Goal: Find specific page/section: Find specific page/section

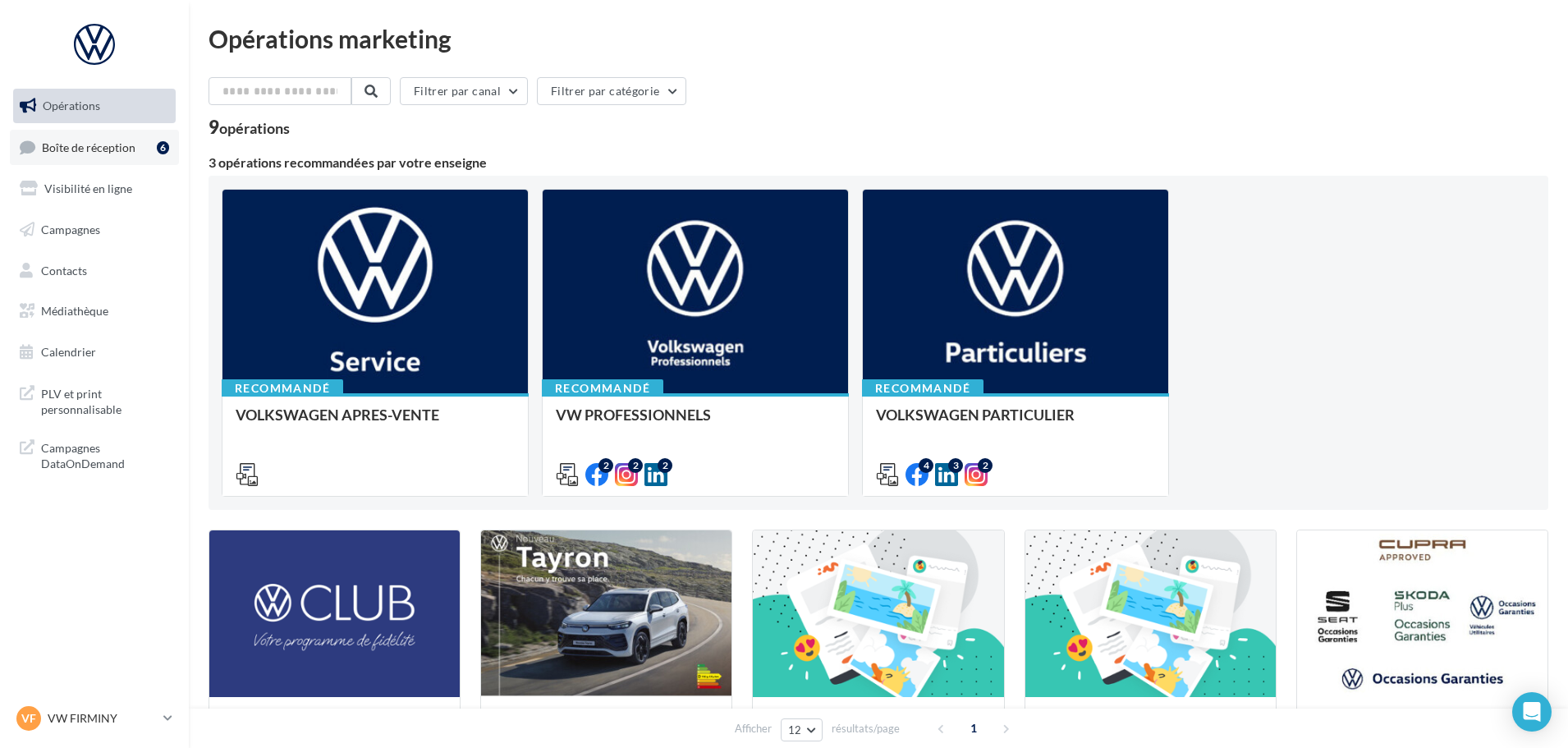
click at [117, 153] on span "Boîte de réception" at bounding box center [89, 146] width 94 height 14
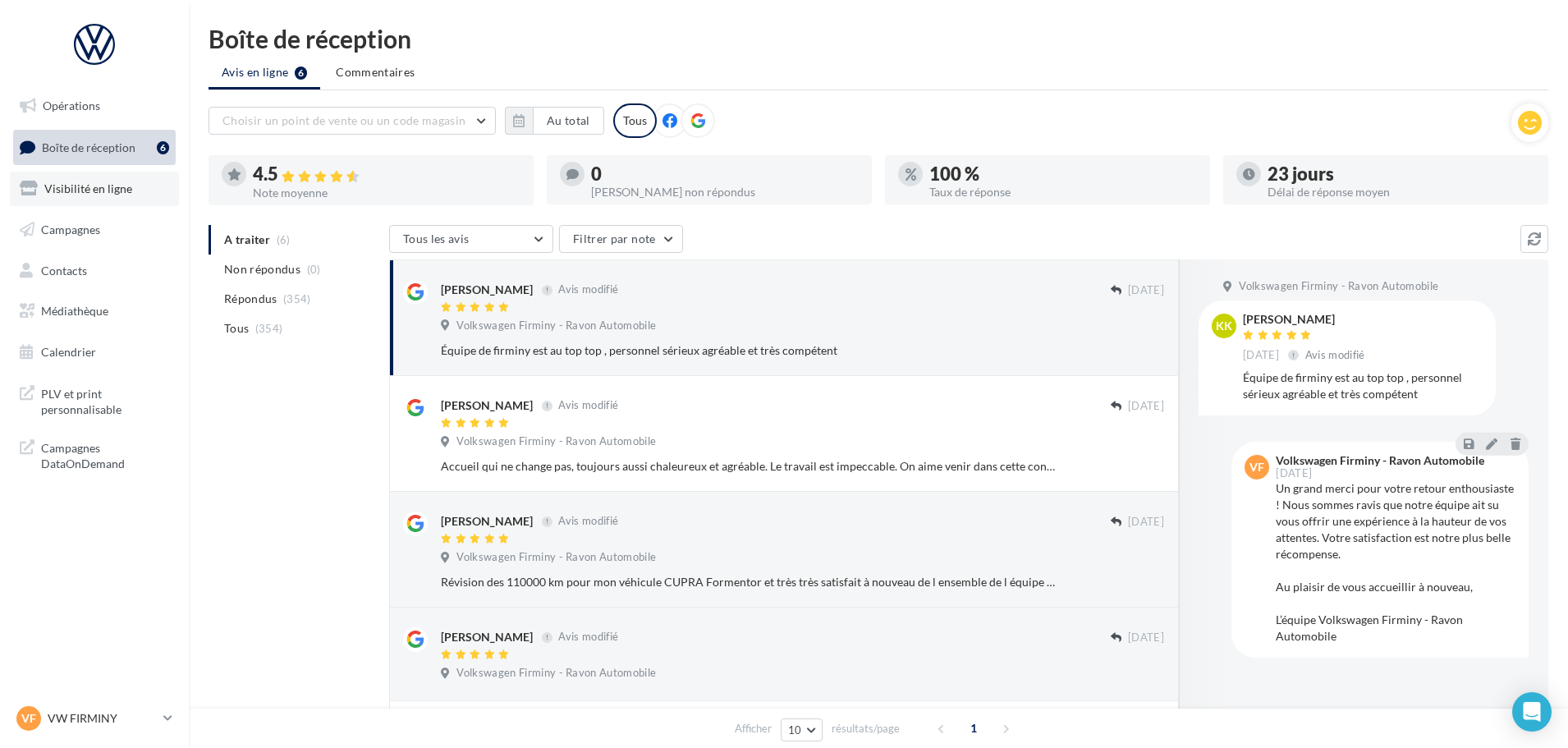
click at [98, 190] on span "Visibilité en ligne" at bounding box center [88, 188] width 88 height 14
